Goal: Check status

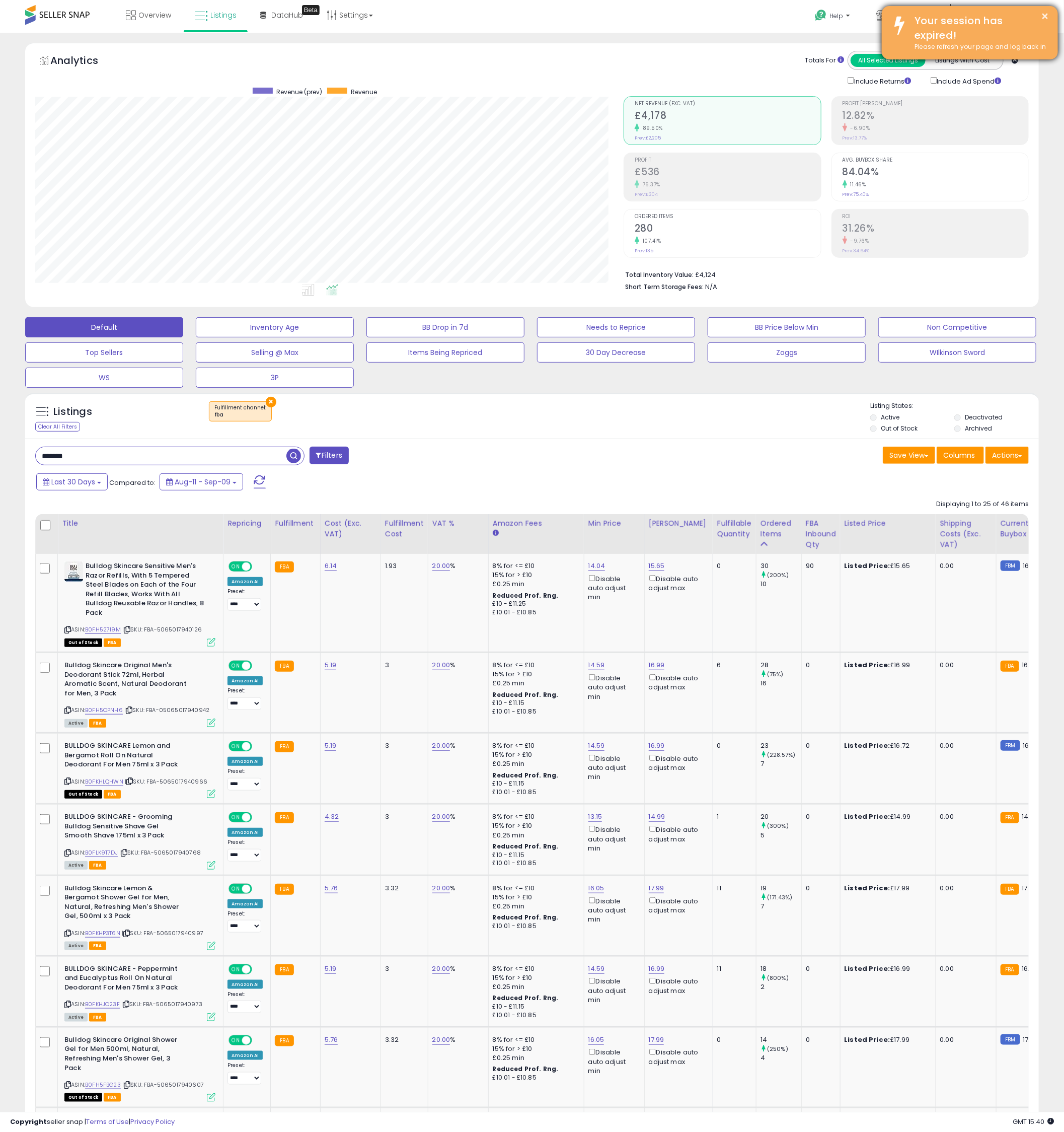
click at [1054, 17] on div "× Your session has expired! Please refresh your page and log back in" at bounding box center [970, 33] width 176 height 53
